Goal: Task Accomplishment & Management: Manage account settings

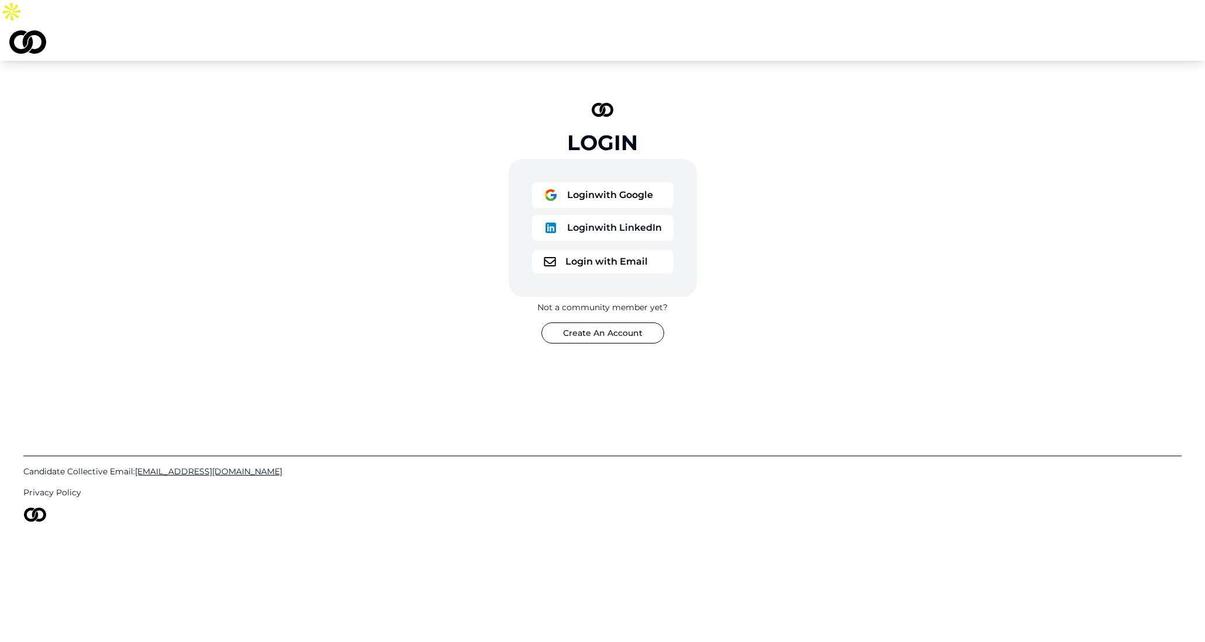
click at [616, 182] on button "Login with Google" at bounding box center [602, 195] width 141 height 26
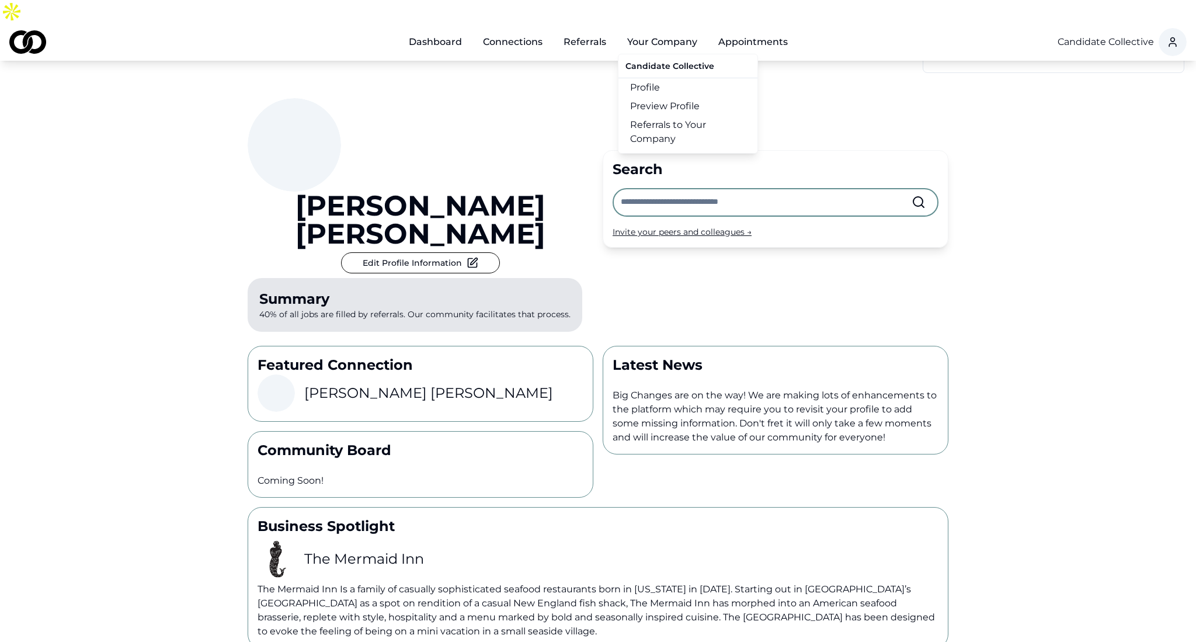
click at [654, 78] on link "Profile" at bounding box center [688, 87] width 139 height 19
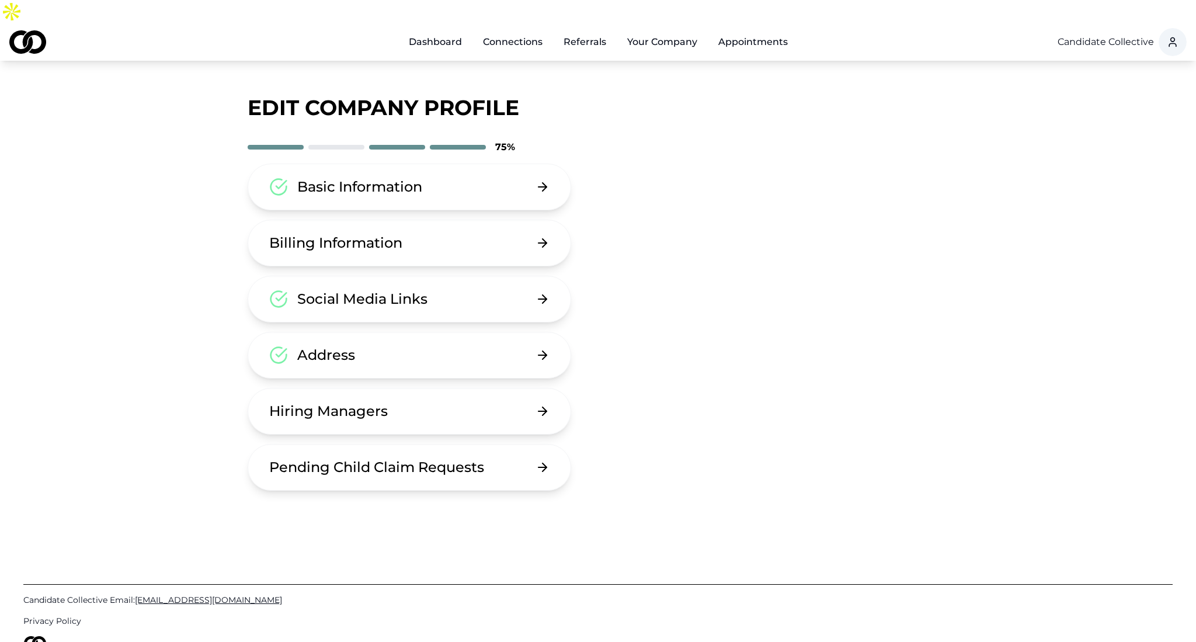
click at [398, 397] on button "Hiring Managers" at bounding box center [410, 411] width 324 height 47
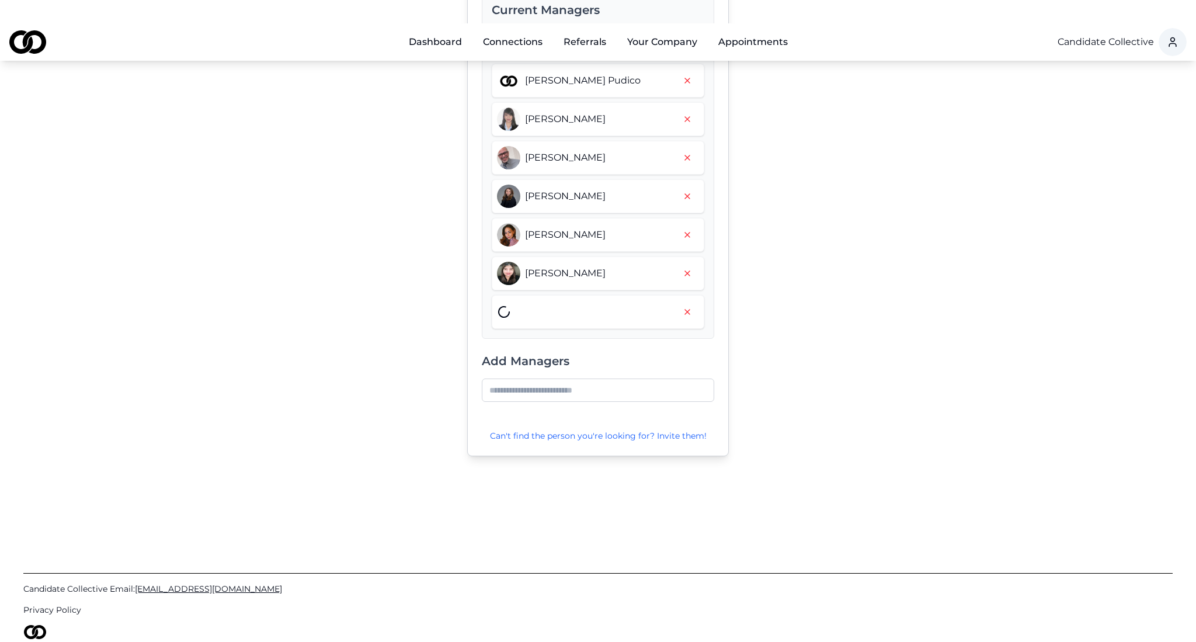
scroll to position [331, 0]
click at [534, 377] on input at bounding box center [598, 388] width 232 height 23
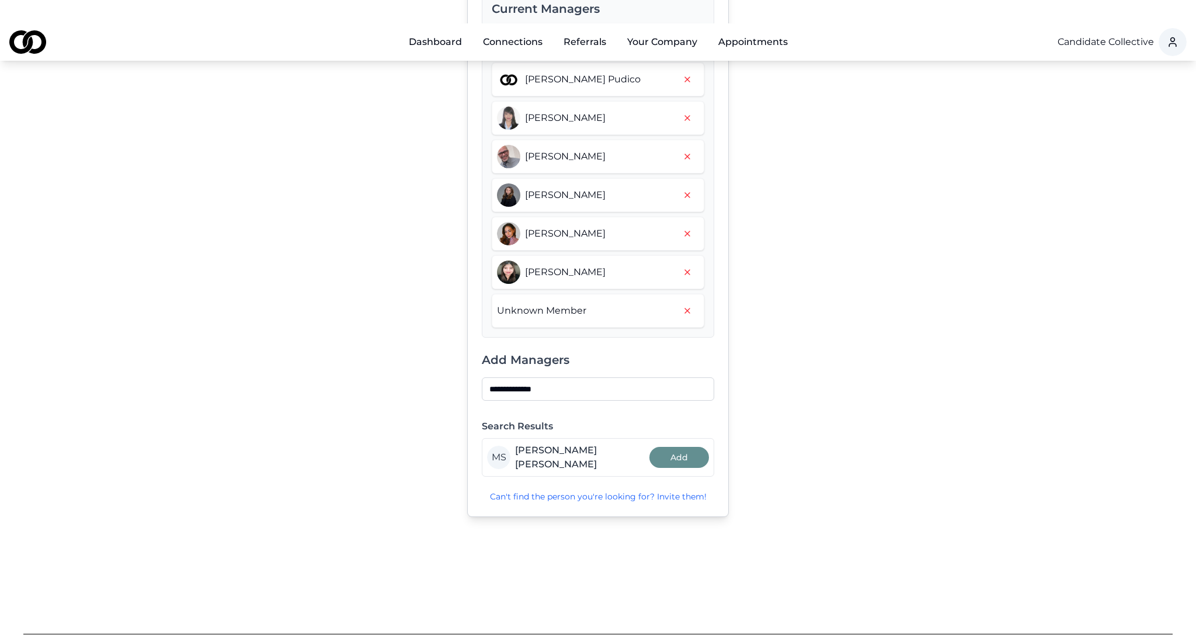
type input "**********"
click at [684, 447] on button "Add" at bounding box center [680, 457] width 60 height 21
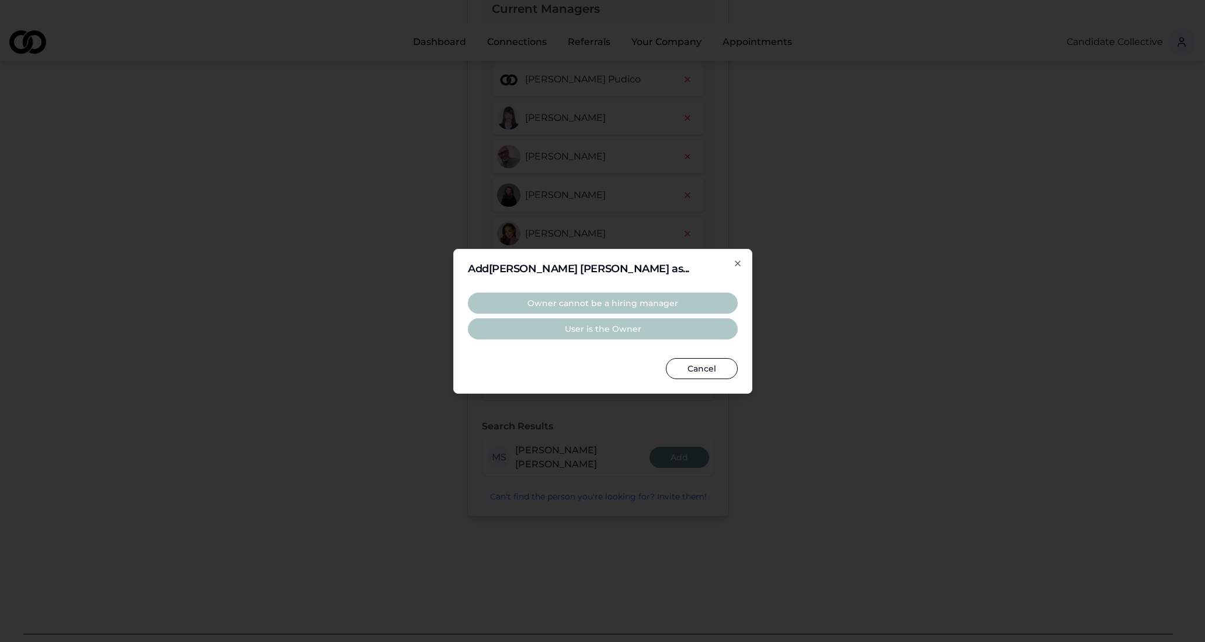
click at [630, 303] on div "Owner cannot be a hiring manager User is the Owner" at bounding box center [603, 315] width 270 height 65
click at [688, 363] on button "Cancel" at bounding box center [702, 368] width 72 height 21
